Goal: Obtain resource: Download file/media

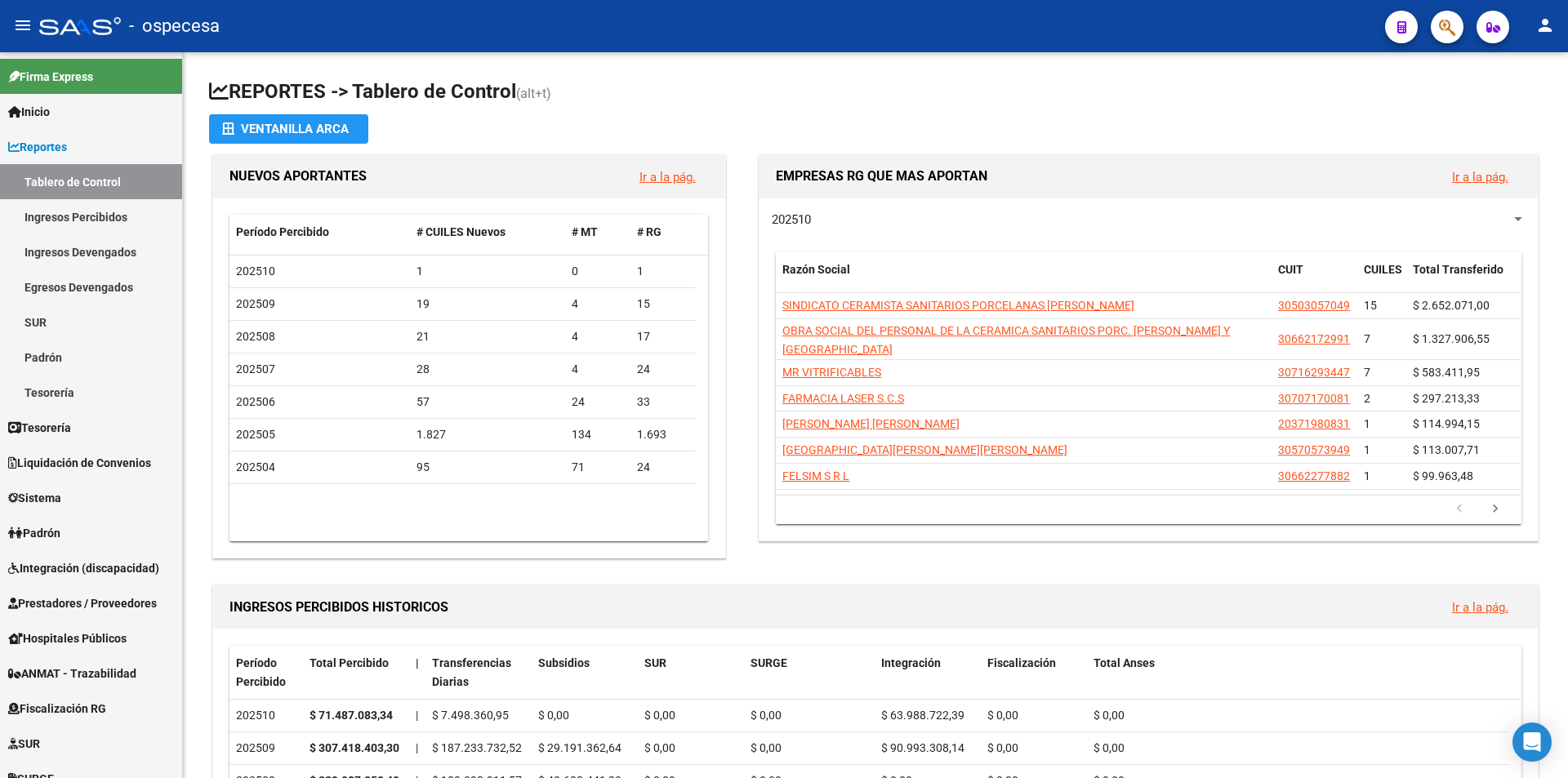
click at [1446, 39] on span "button" at bounding box center [1446, 26] width 16 height 33
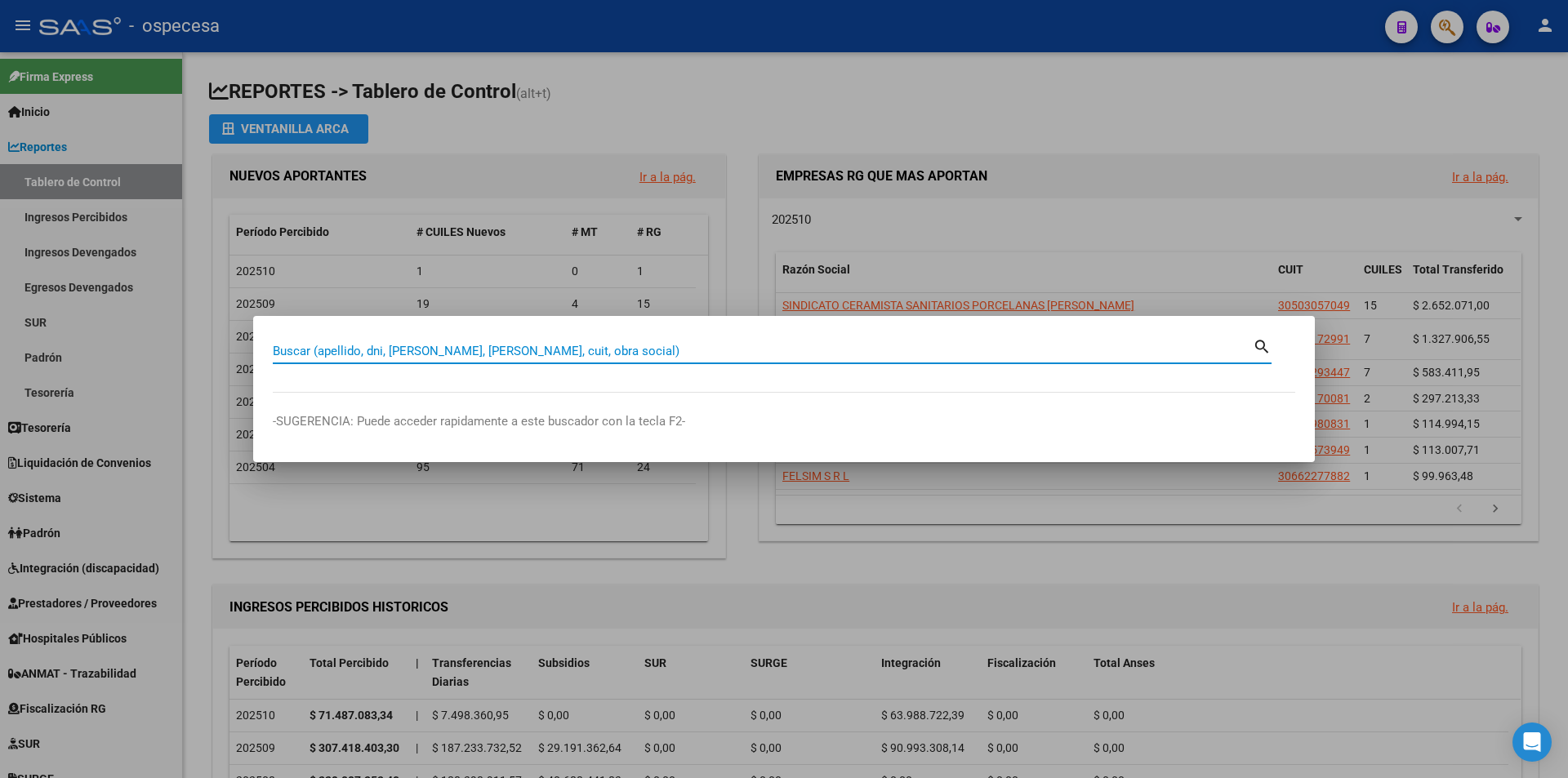
click at [356, 351] on input "Buscar (apellido, dni, [PERSON_NAME], [PERSON_NAME], cuit, obra social)" at bounding box center [763, 352] width 980 height 15
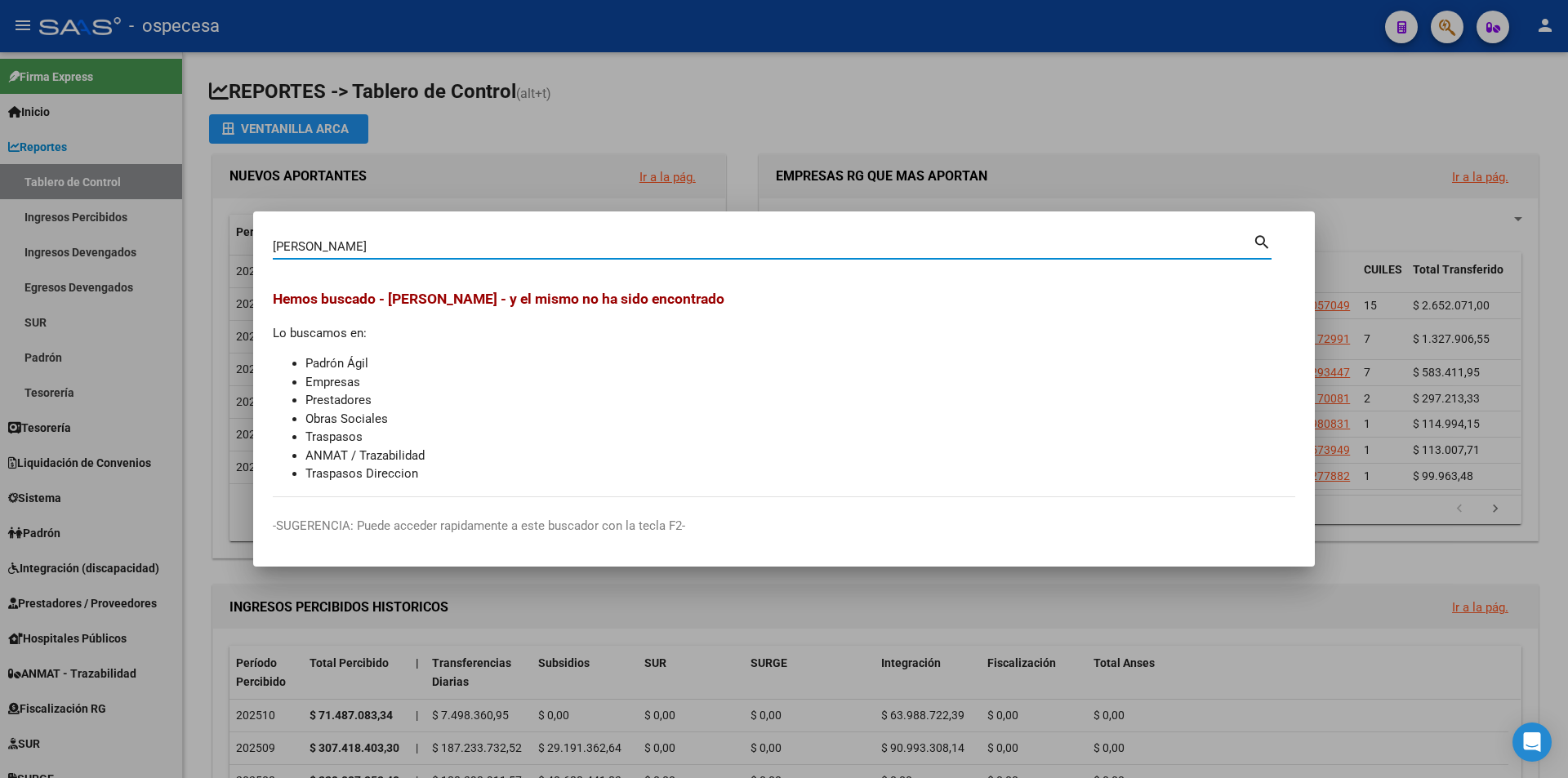
click at [389, 244] on input "[PERSON_NAME]" at bounding box center [763, 247] width 980 height 15
type input "[PERSON_NAME]"
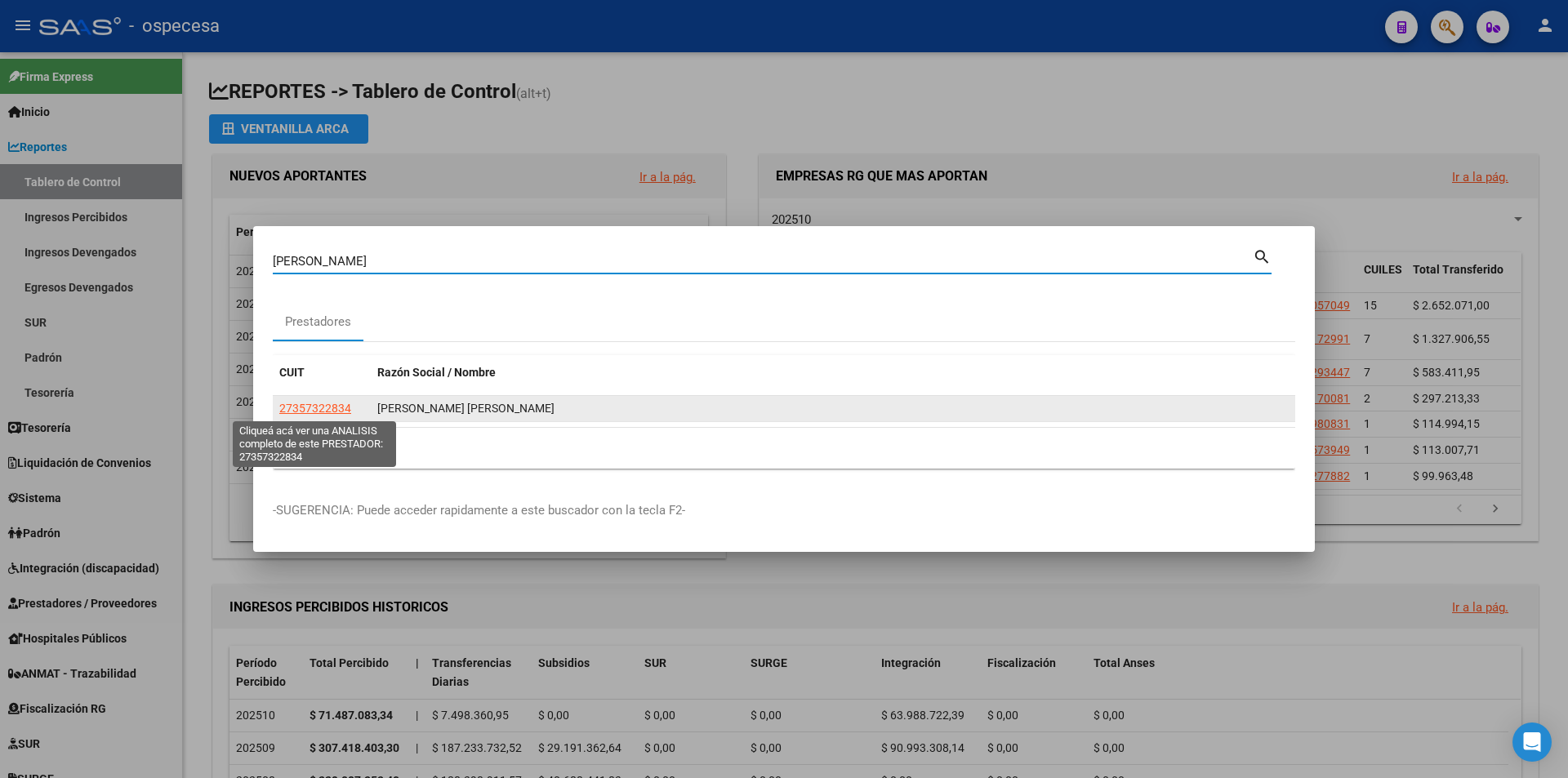
click at [333, 411] on span "27357322834" at bounding box center [315, 408] width 72 height 13
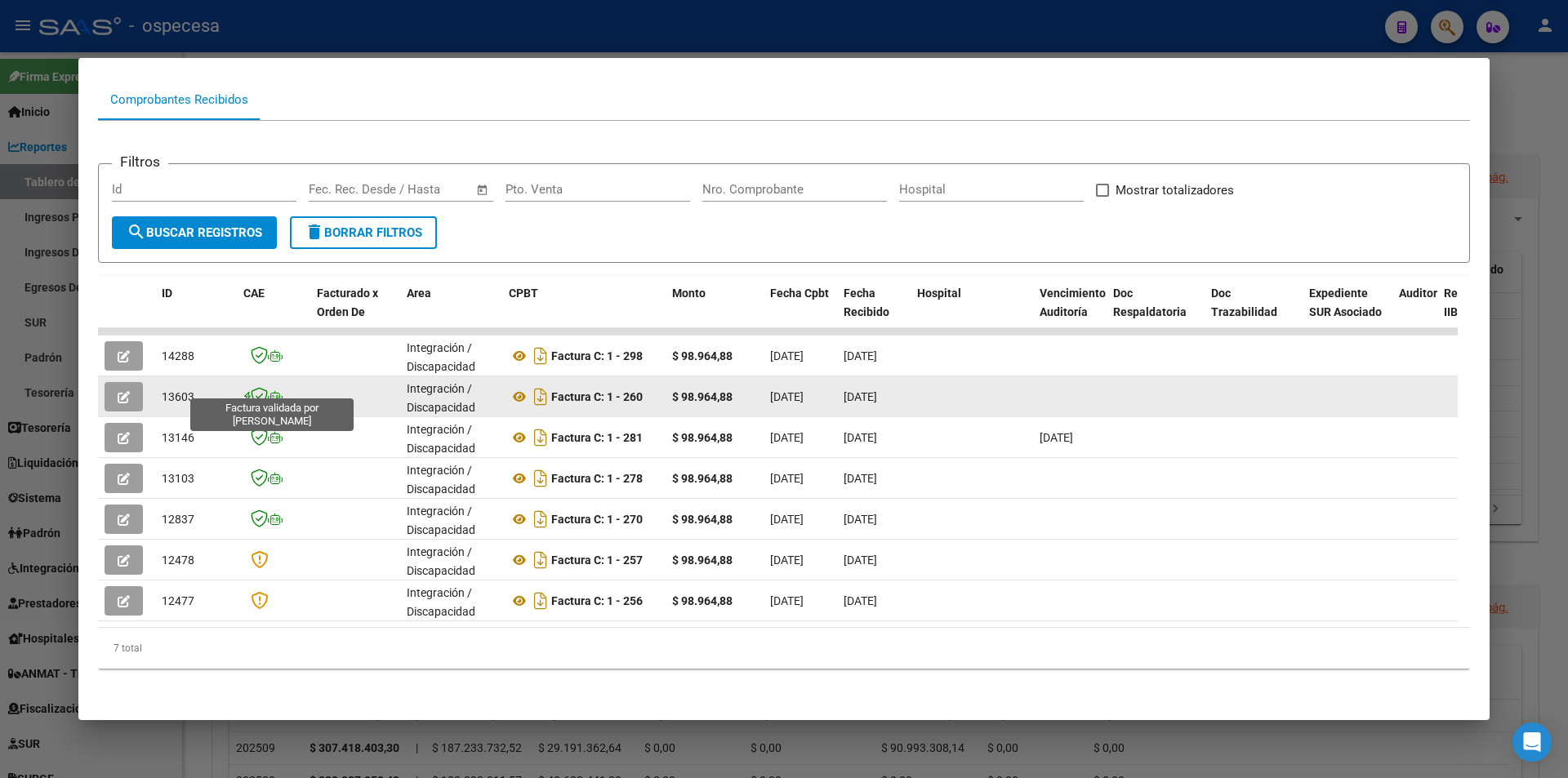
click at [260, 387] on icon at bounding box center [259, 395] width 17 height 18
click at [245, 397] on icon at bounding box center [247, 397] width 8 height 1
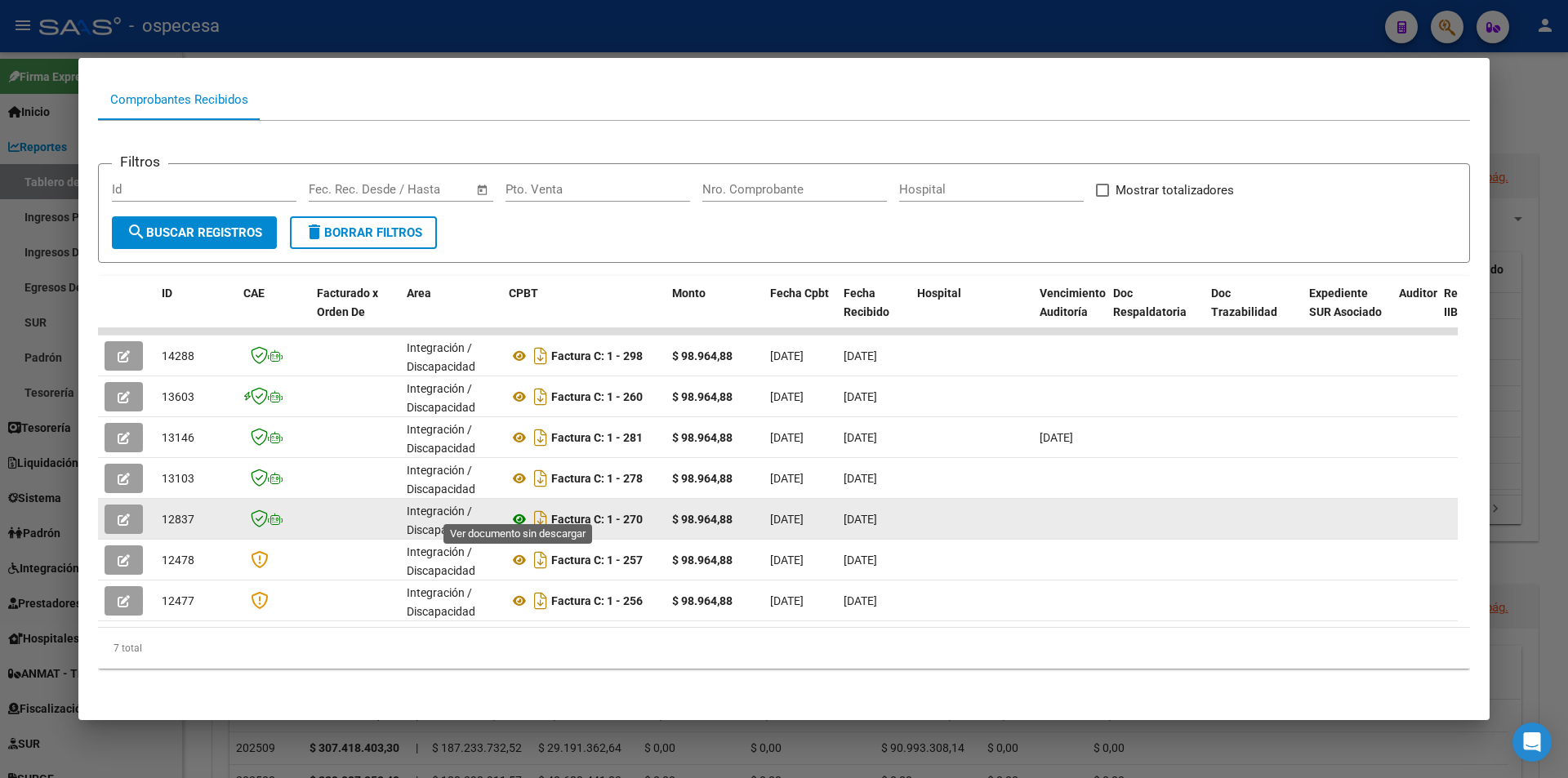
click at [519, 510] on icon at bounding box center [519, 519] width 21 height 20
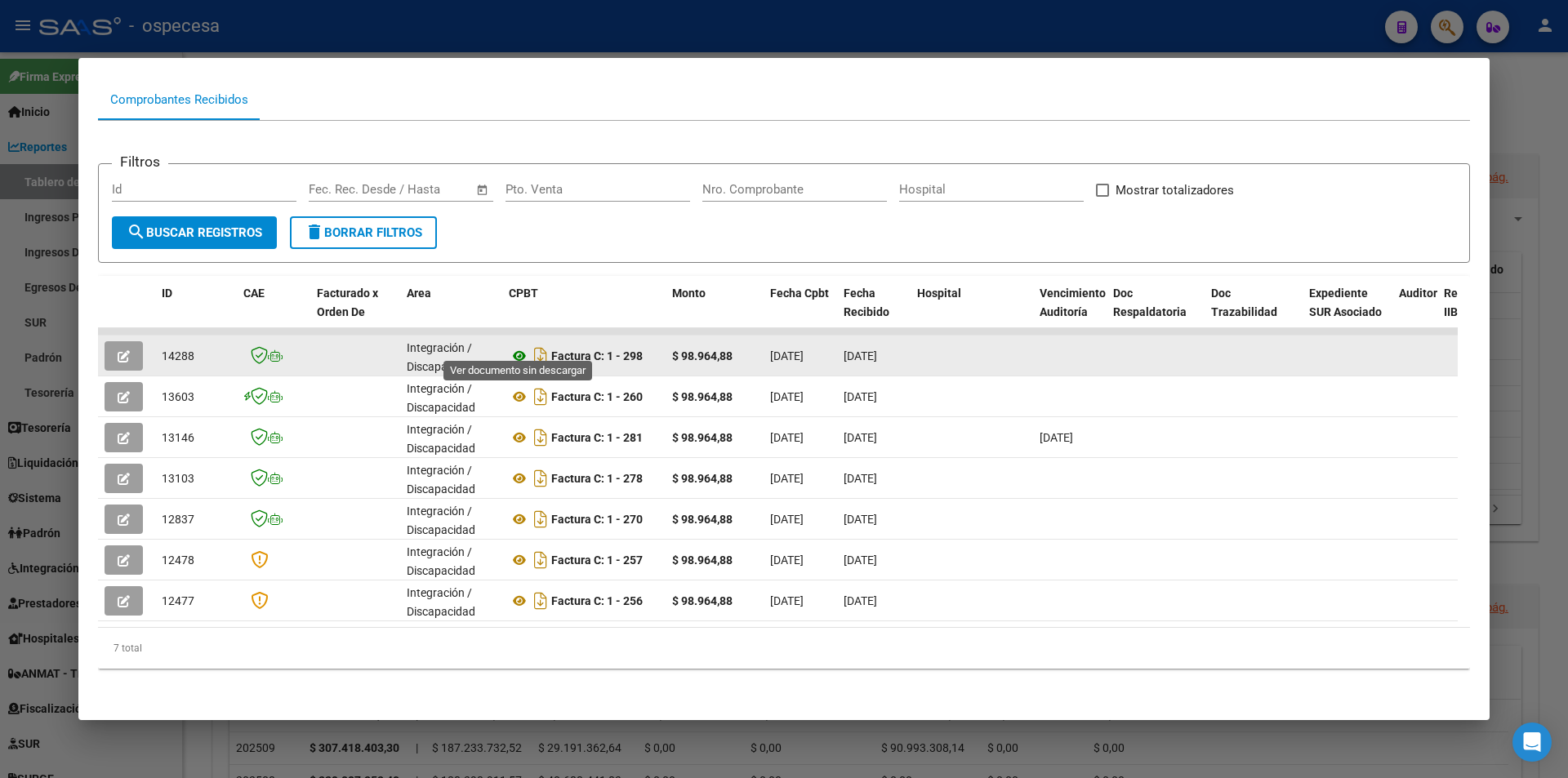
click at [524, 346] on icon at bounding box center [519, 355] width 21 height 20
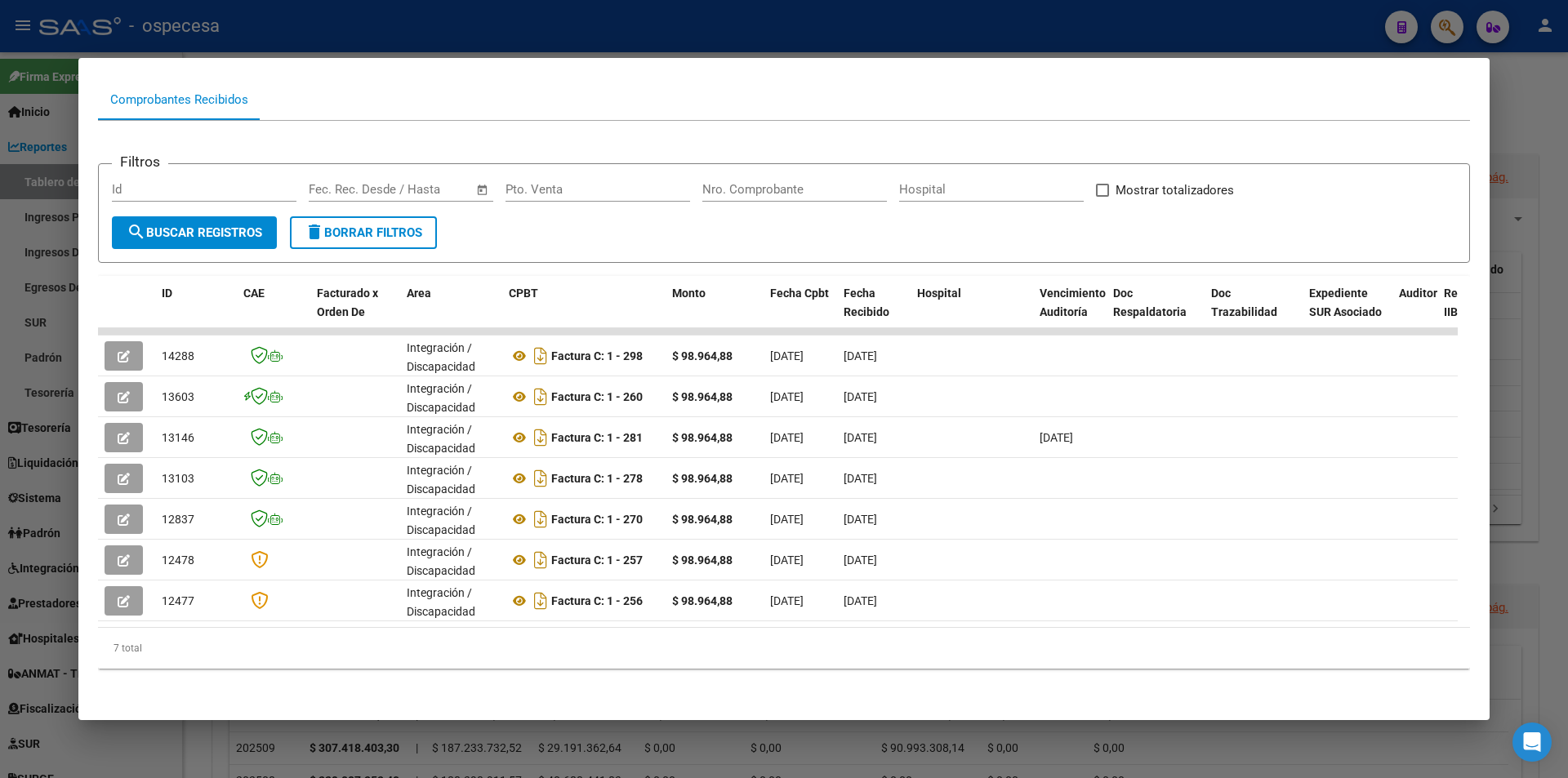
click at [19, 303] on div at bounding box center [784, 389] width 1568 height 778
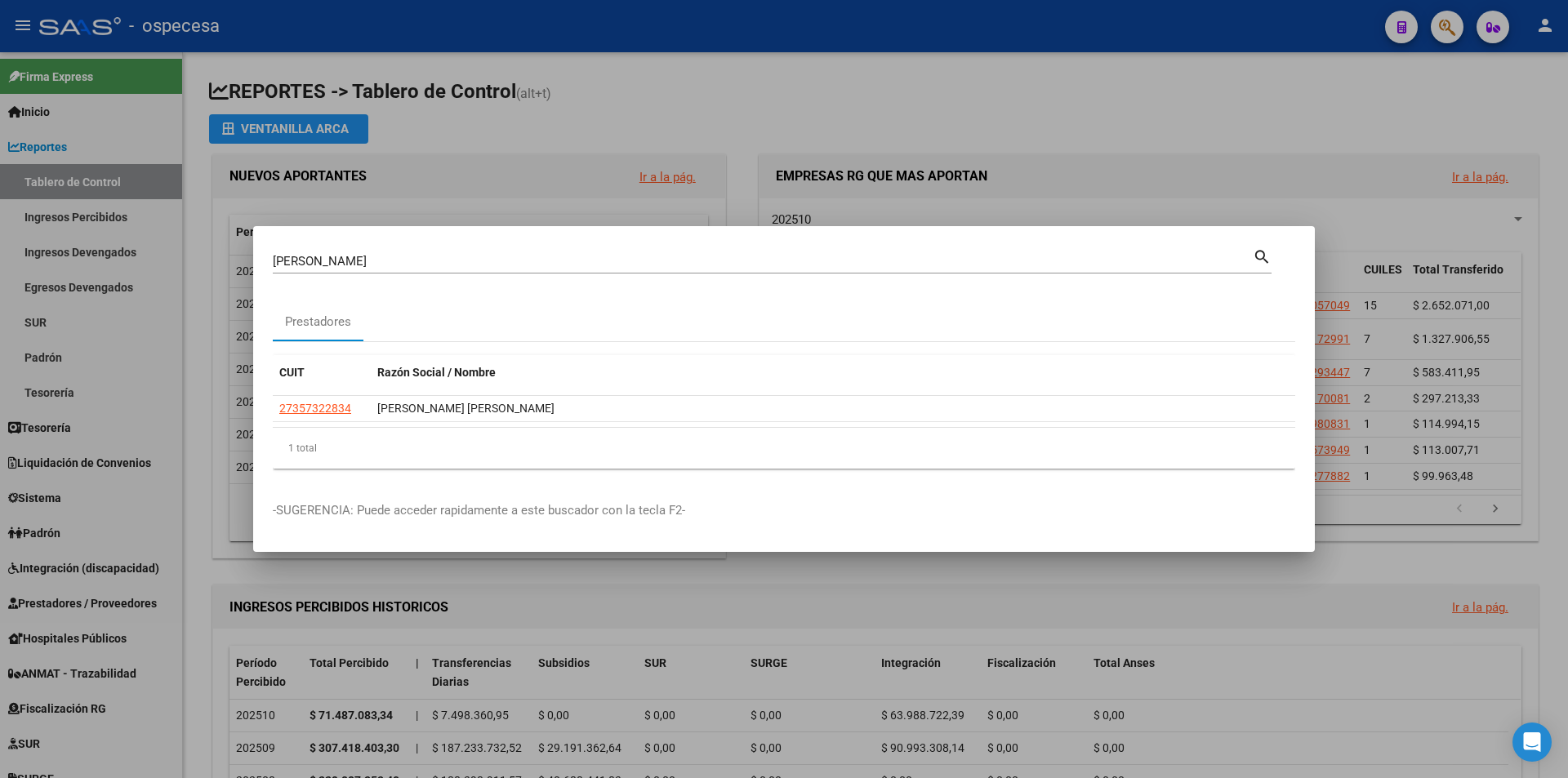
click at [1454, 562] on div at bounding box center [784, 389] width 1568 height 778
